Goal: Check status: Check status

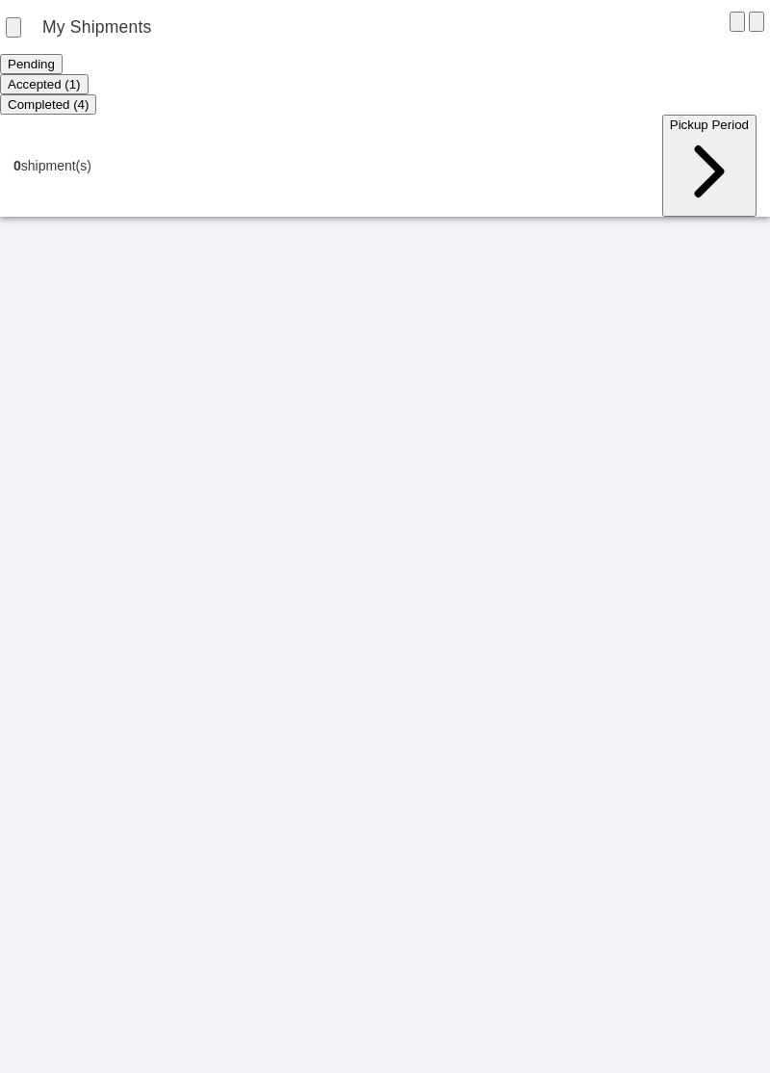
click at [89, 83] on ion-segment-button "Accepted (1)" at bounding box center [44, 83] width 89 height 15
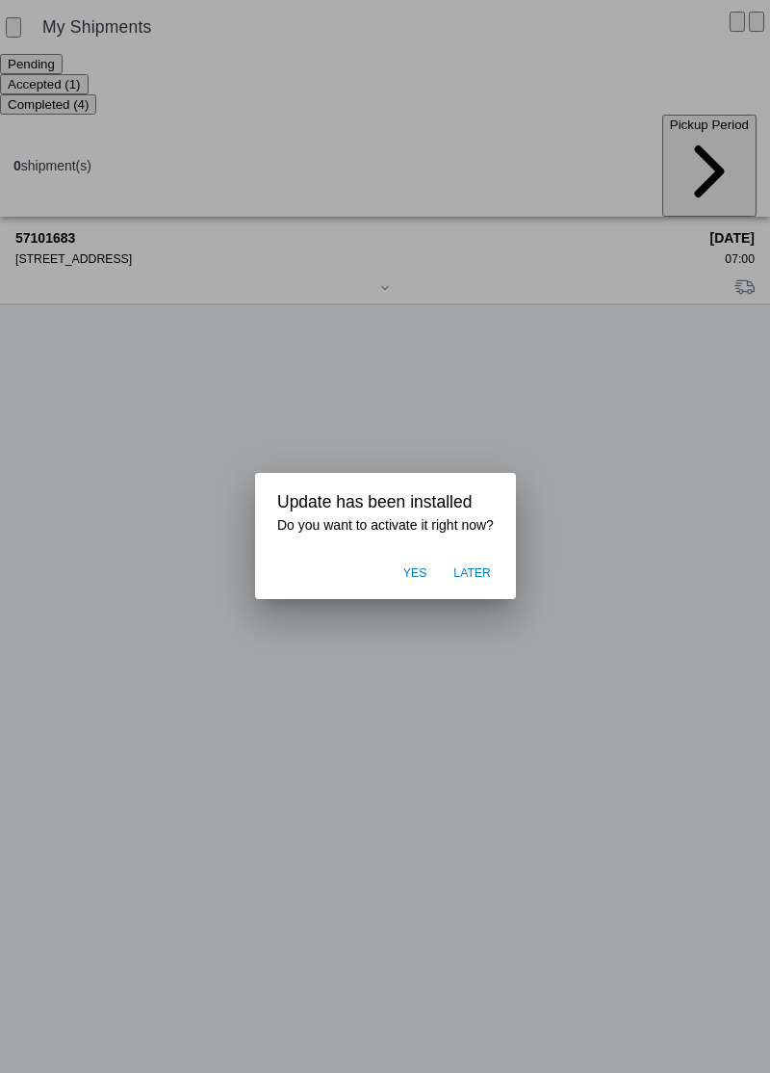
click at [482, 577] on span "Later" at bounding box center [473, 573] width 38 height 17
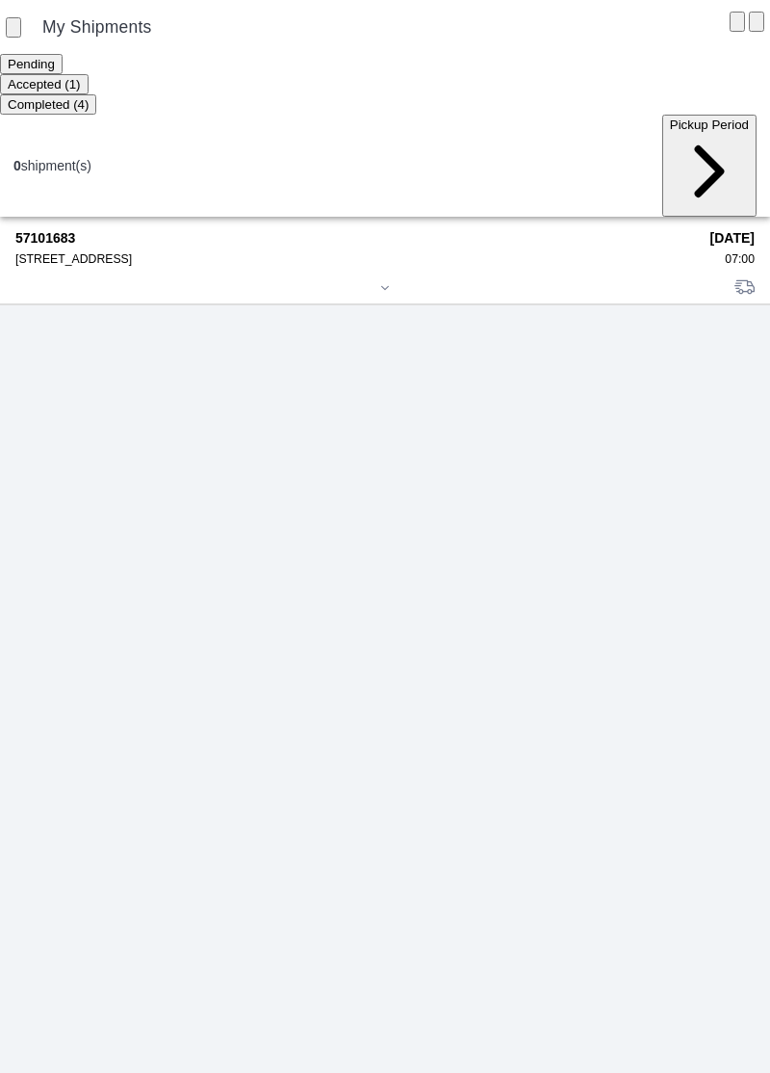
click at [125, 252] on div "[STREET_ADDRESS]" at bounding box center [356, 258] width 682 height 13
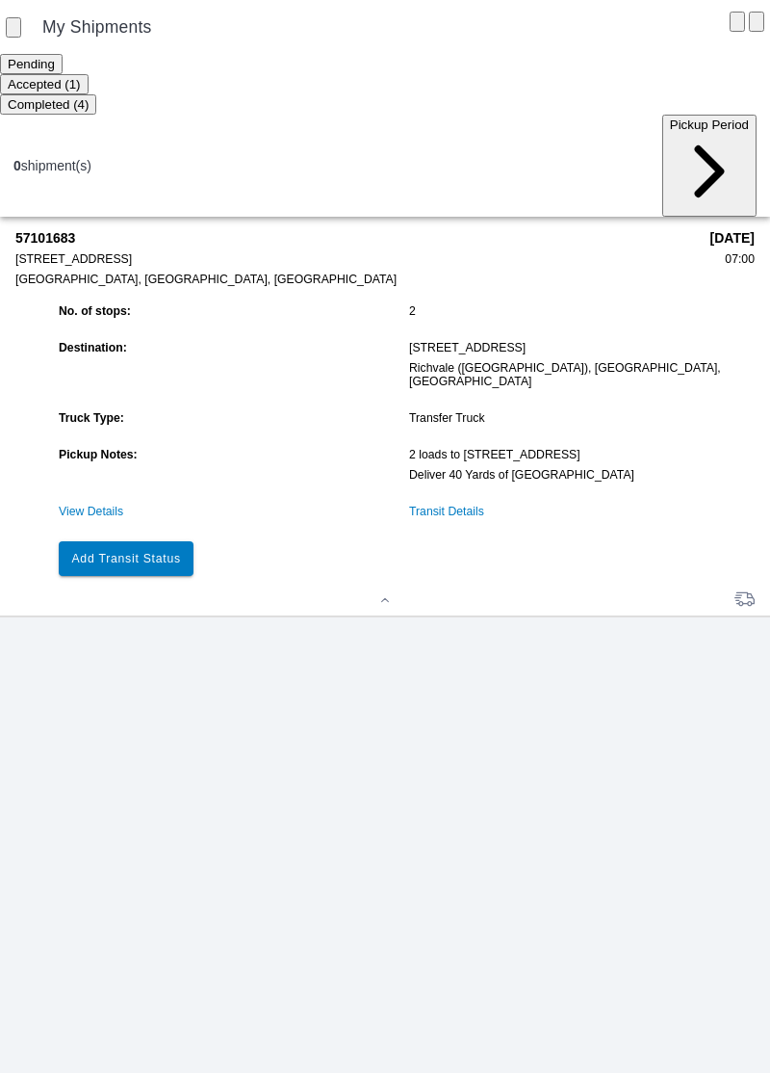
click at [113, 505] on link "View Details" at bounding box center [91, 511] width 65 height 13
